Goal: Find specific page/section: Find specific page/section

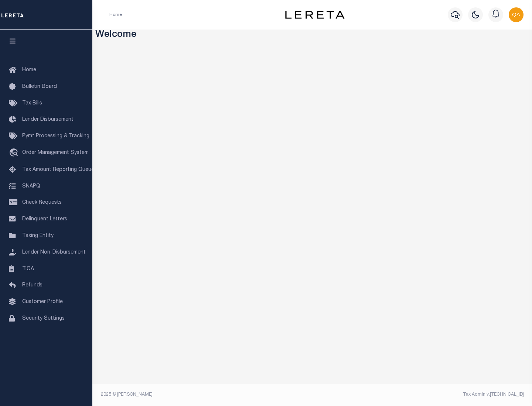
click at [46, 269] on link "TIQA" at bounding box center [46, 269] width 92 height 17
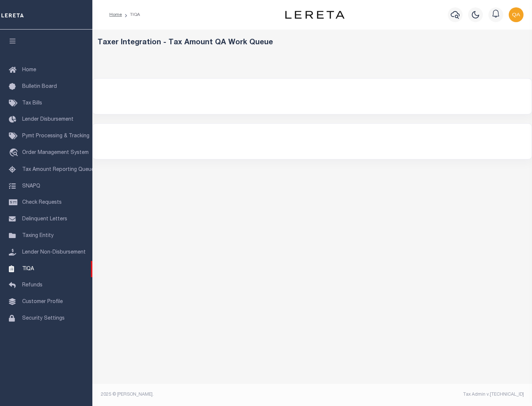
select select "200"
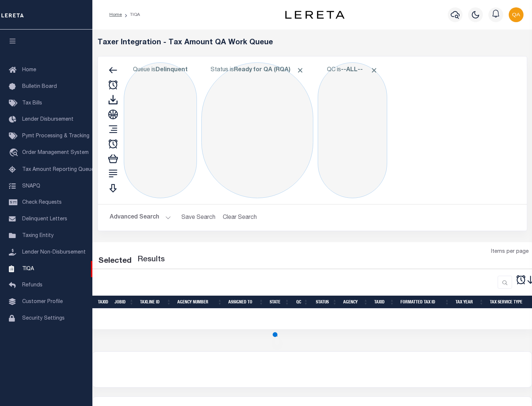
select select "200"
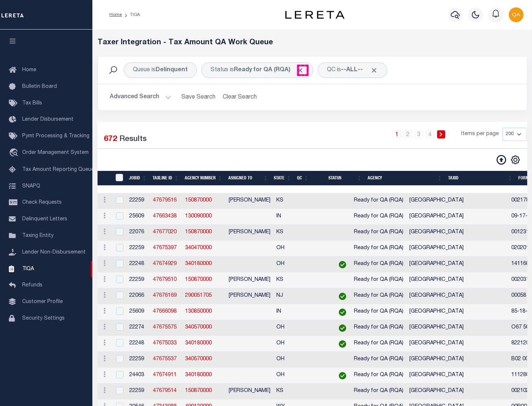
click at [302, 70] on span "Click to Remove" at bounding box center [300, 70] width 8 height 8
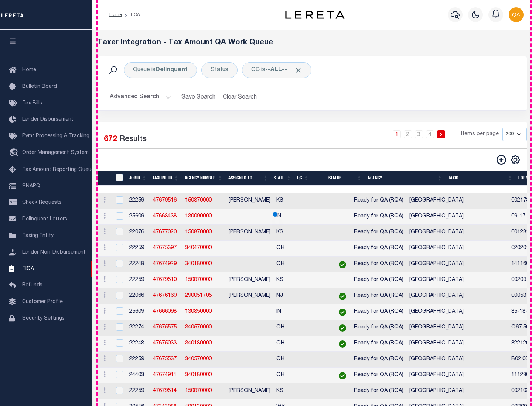
scroll to position [1578, 0]
